Goal: Information Seeking & Learning: Learn about a topic

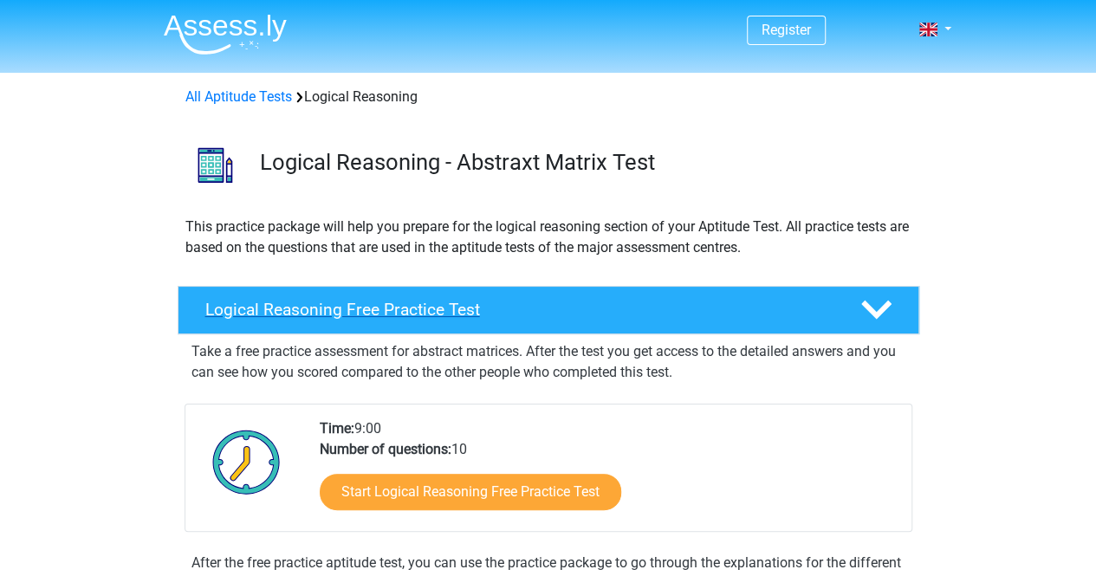
click at [538, 310] on h4 "Logical Reasoning Free Practice Test" at bounding box center [518, 310] width 627 height 20
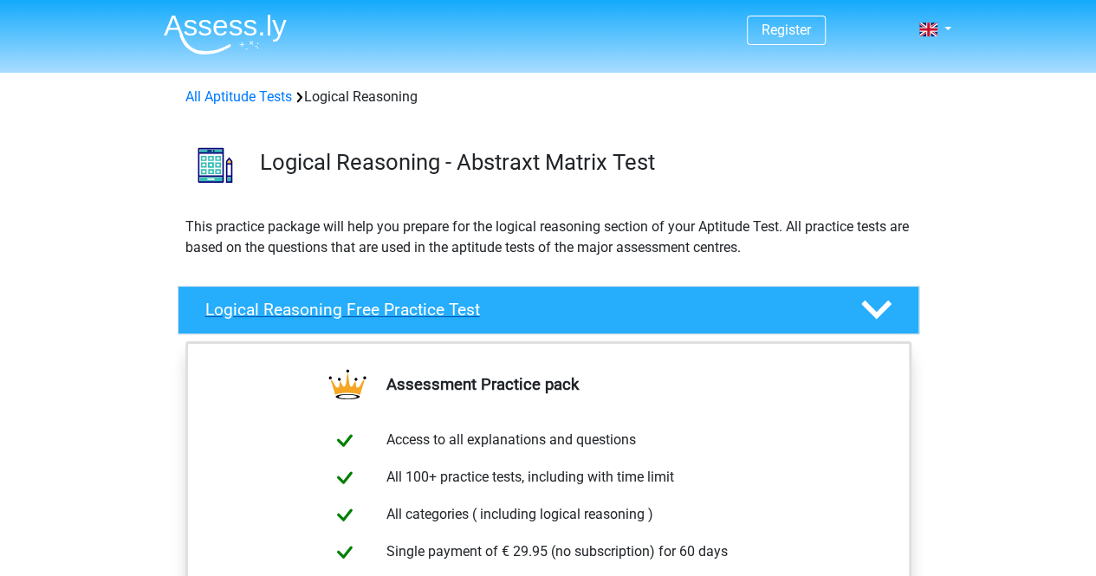
click at [538, 310] on h4 "Logical Reasoning Free Practice Test" at bounding box center [518, 310] width 627 height 20
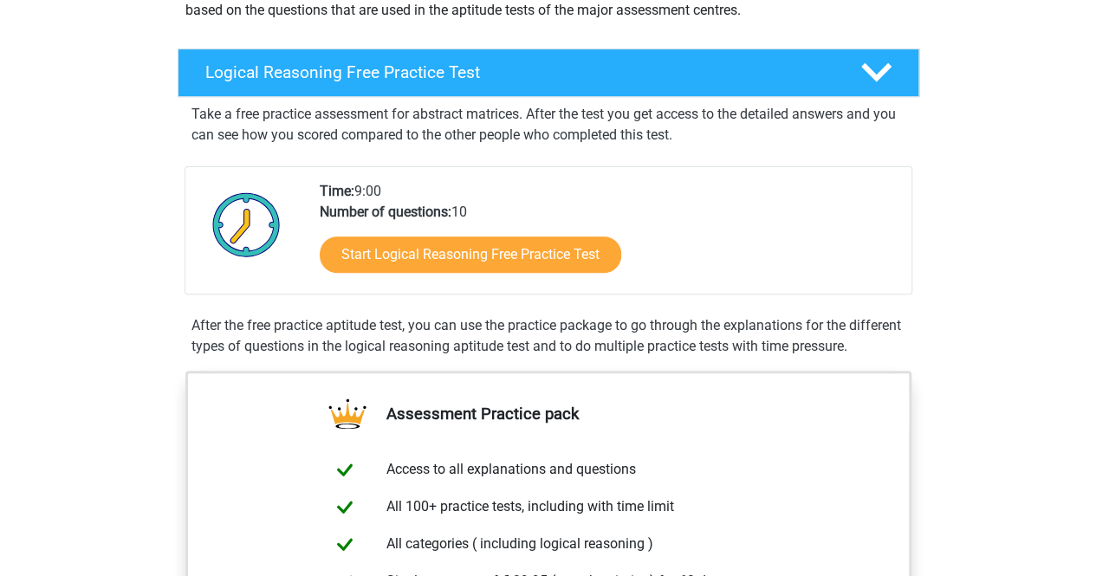
scroll to position [87, 0]
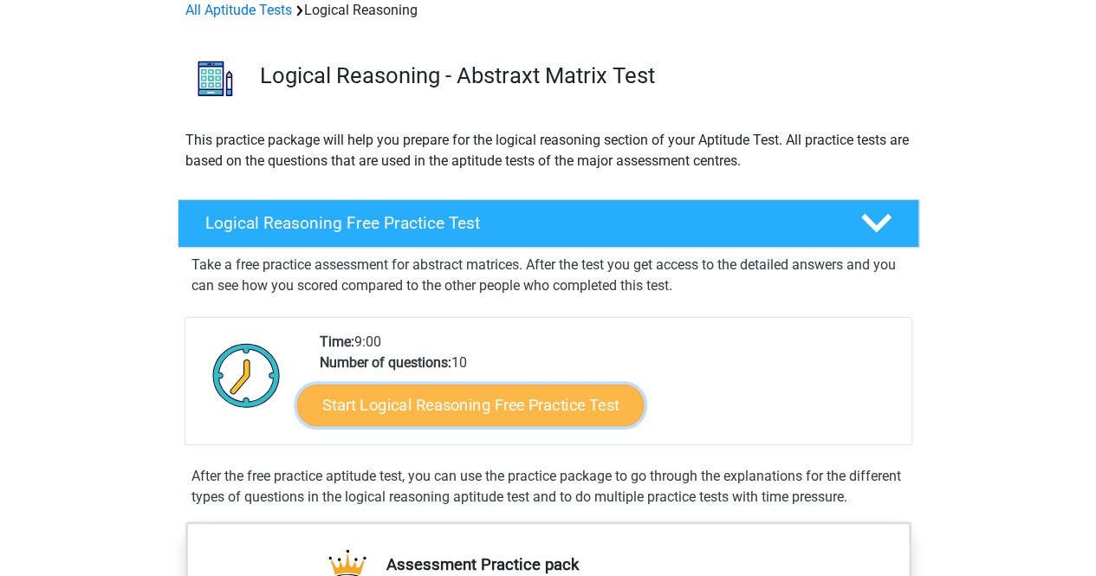
click at [416, 401] on link "Start Logical Reasoning Free Practice Test" at bounding box center [470, 405] width 347 height 42
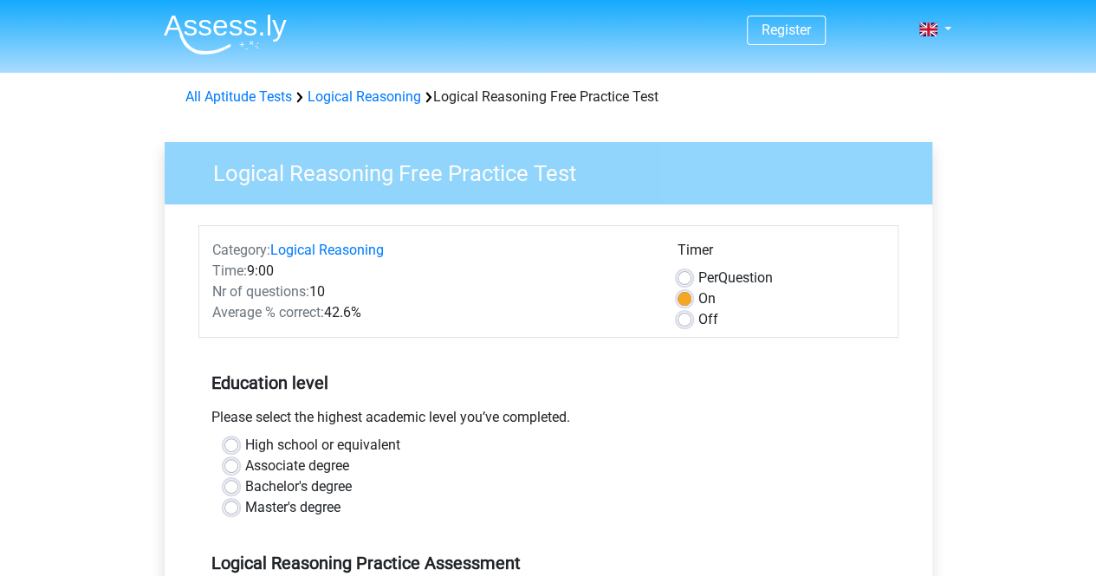
click at [256, 508] on label "Master's degree" at bounding box center [292, 507] width 95 height 21
click at [238, 508] on input "Master's degree" at bounding box center [231, 505] width 14 height 17
radio input "true"
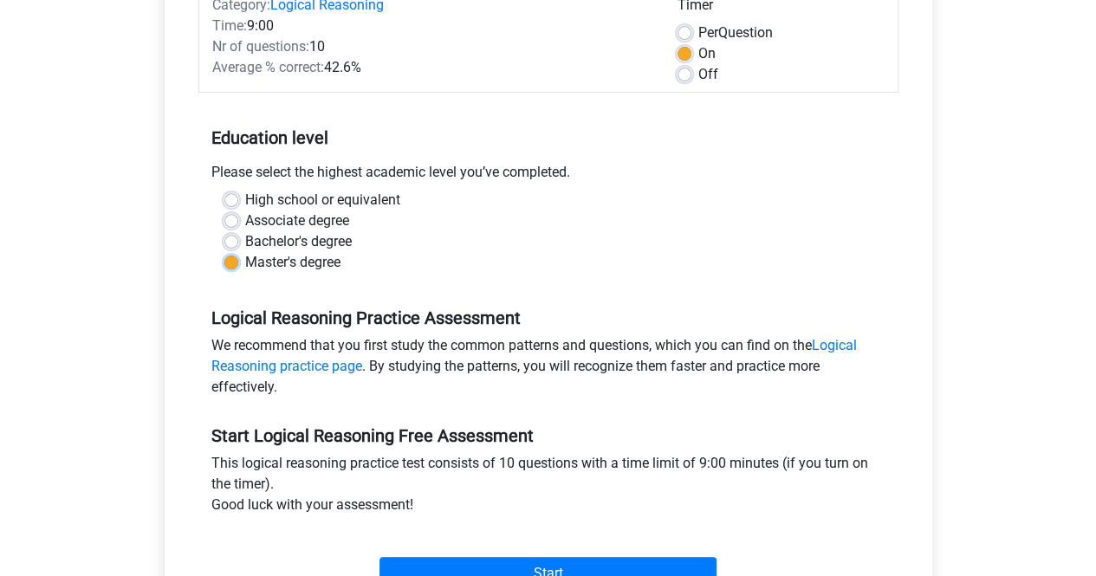
scroll to position [433, 0]
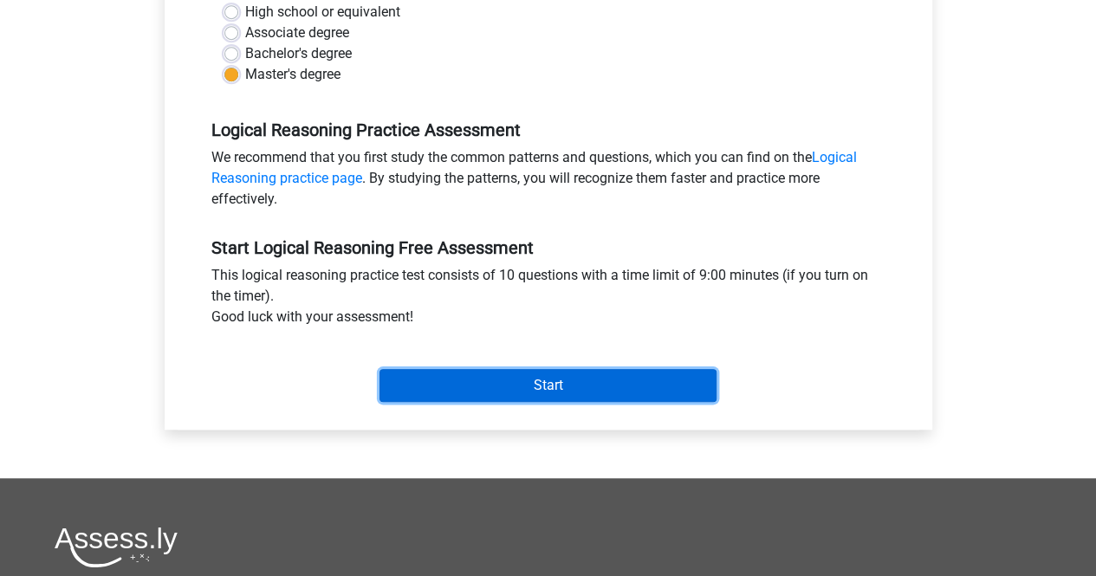
click at [465, 370] on input "Start" at bounding box center [547, 385] width 337 height 33
